Goal: Navigation & Orientation: Find specific page/section

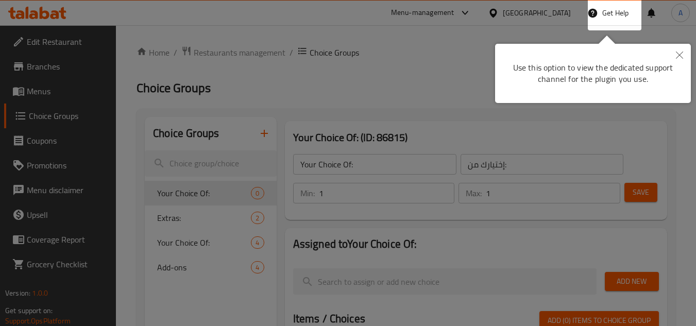
click at [683, 58] on icon "Close" at bounding box center [679, 55] width 7 height 7
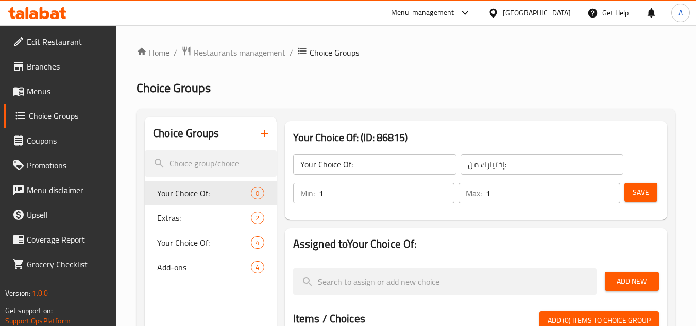
click at [40, 15] on icon at bounding box center [45, 13] width 10 height 12
